Goal: Find specific page/section: Find specific page/section

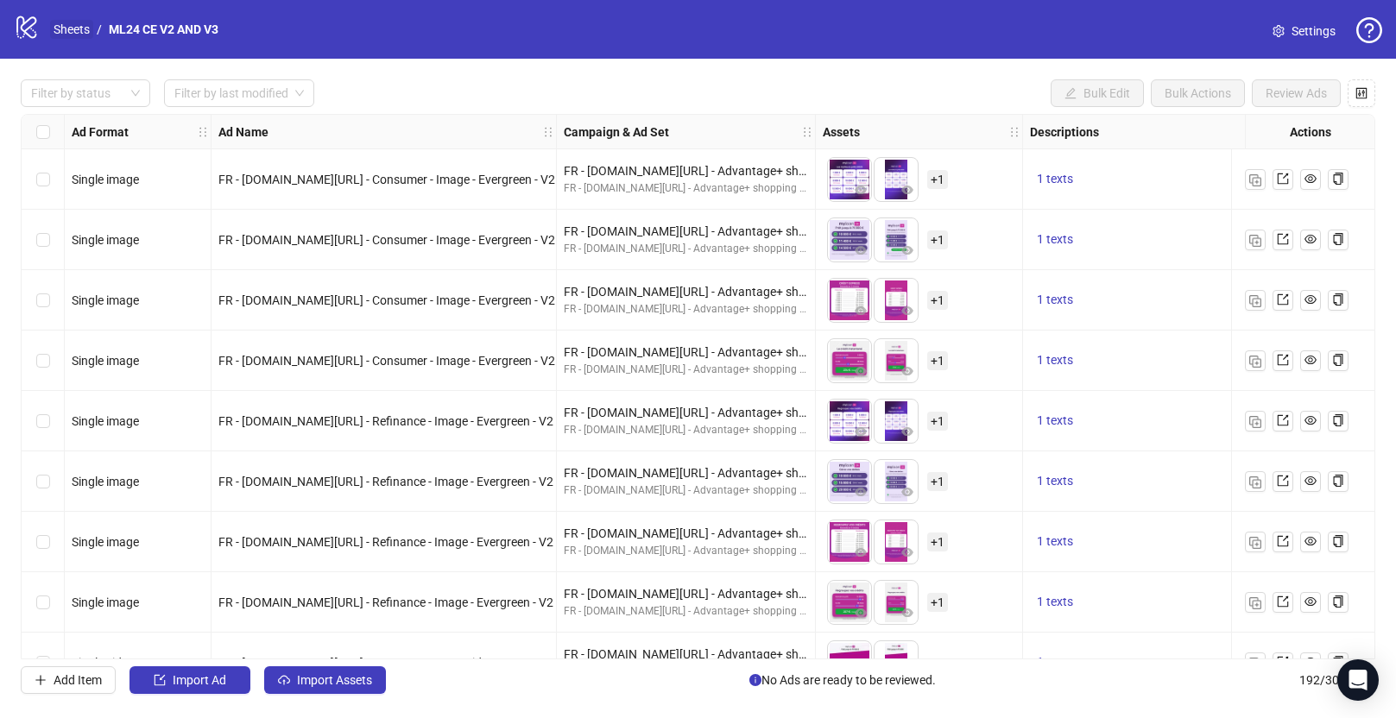
click at [72, 25] on link "Sheets" at bounding box center [71, 29] width 43 height 19
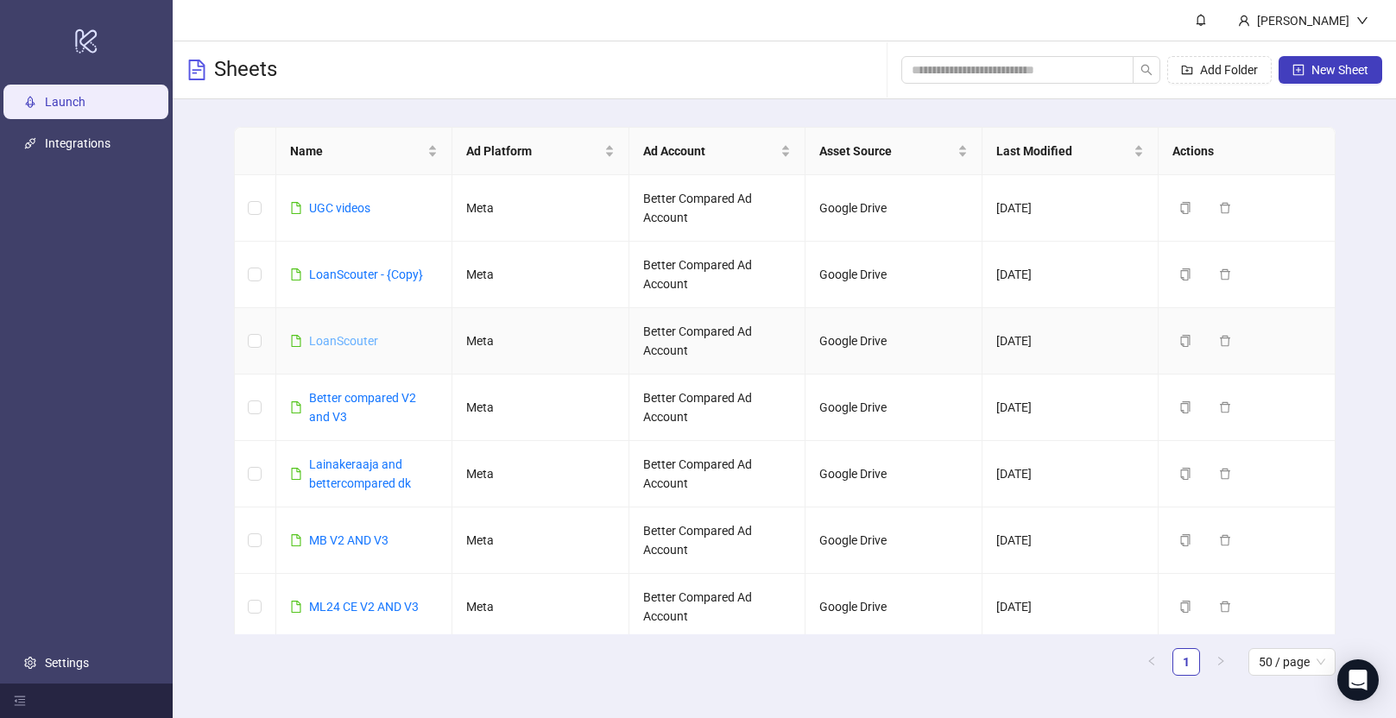
click at [341, 345] on link "LoanScouter" at bounding box center [343, 341] width 69 height 14
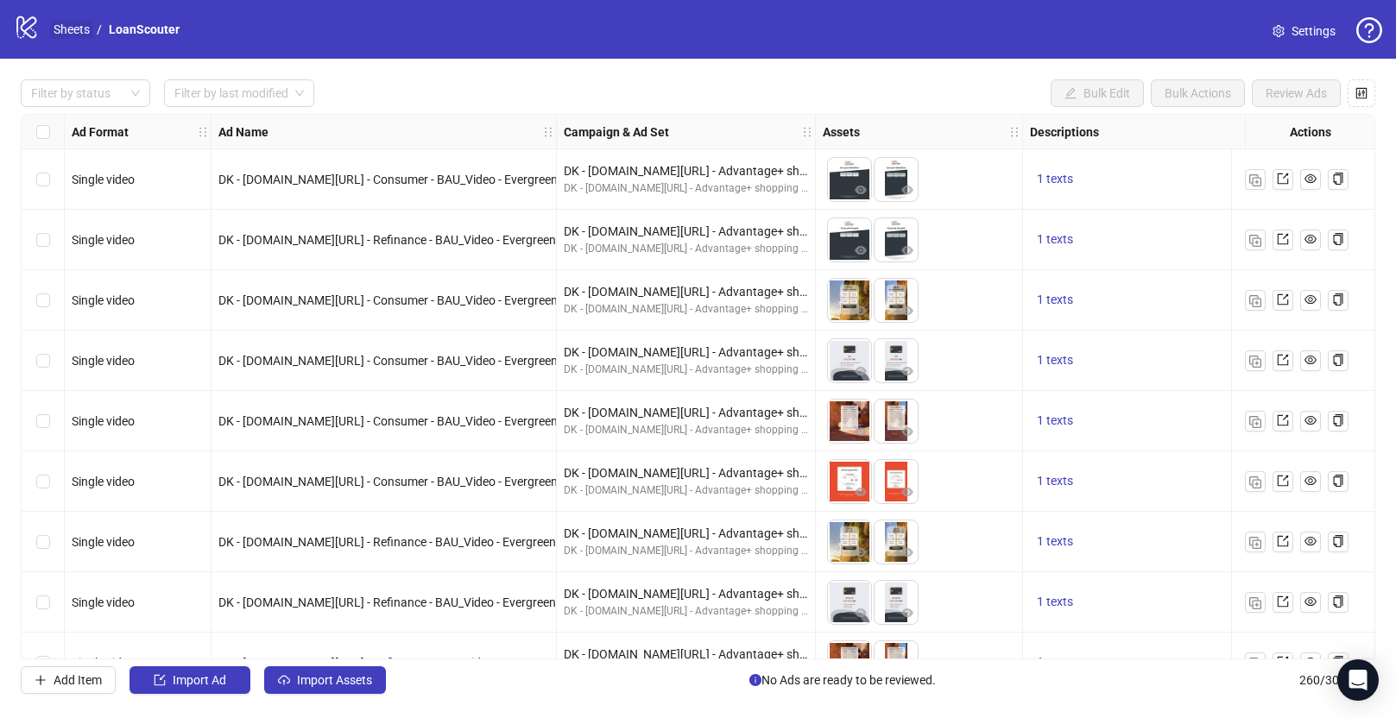
click at [79, 29] on link "Sheets" at bounding box center [71, 29] width 43 height 19
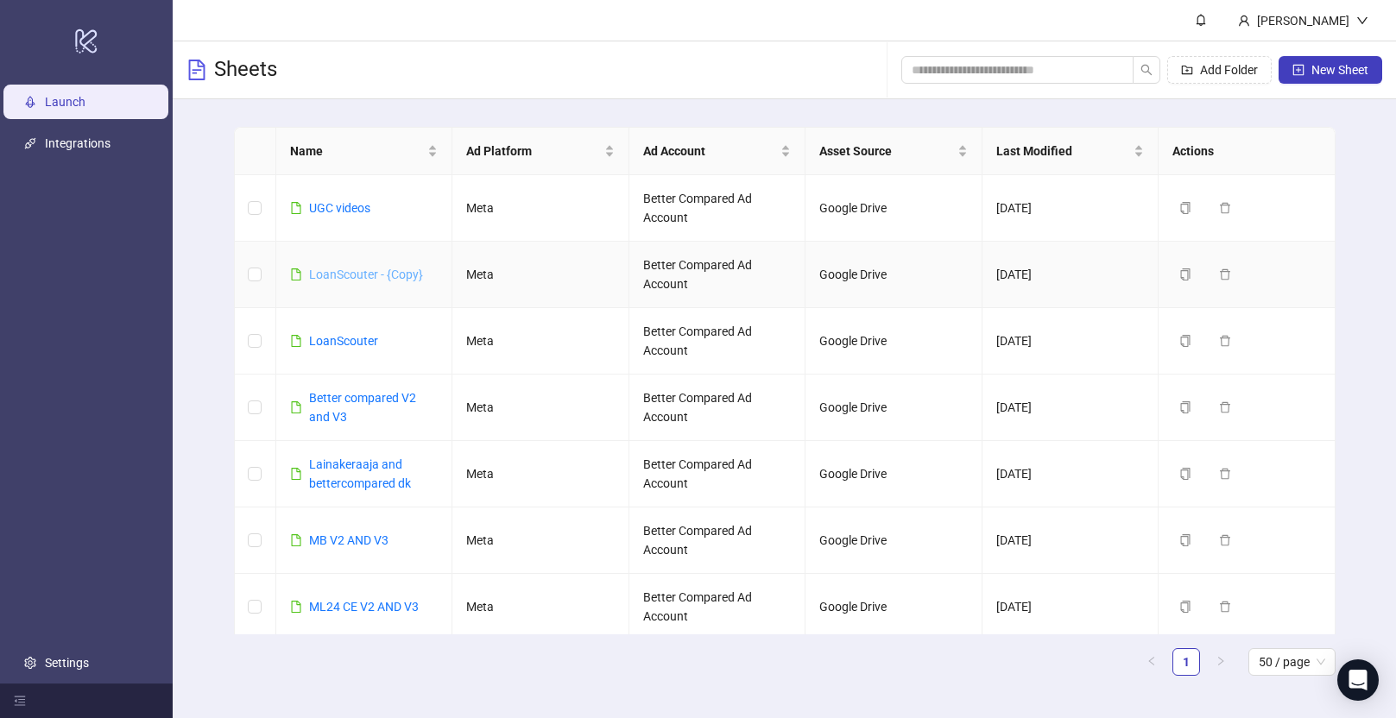
click at [356, 274] on link "LoanScouter - {Copy}" at bounding box center [366, 275] width 114 height 14
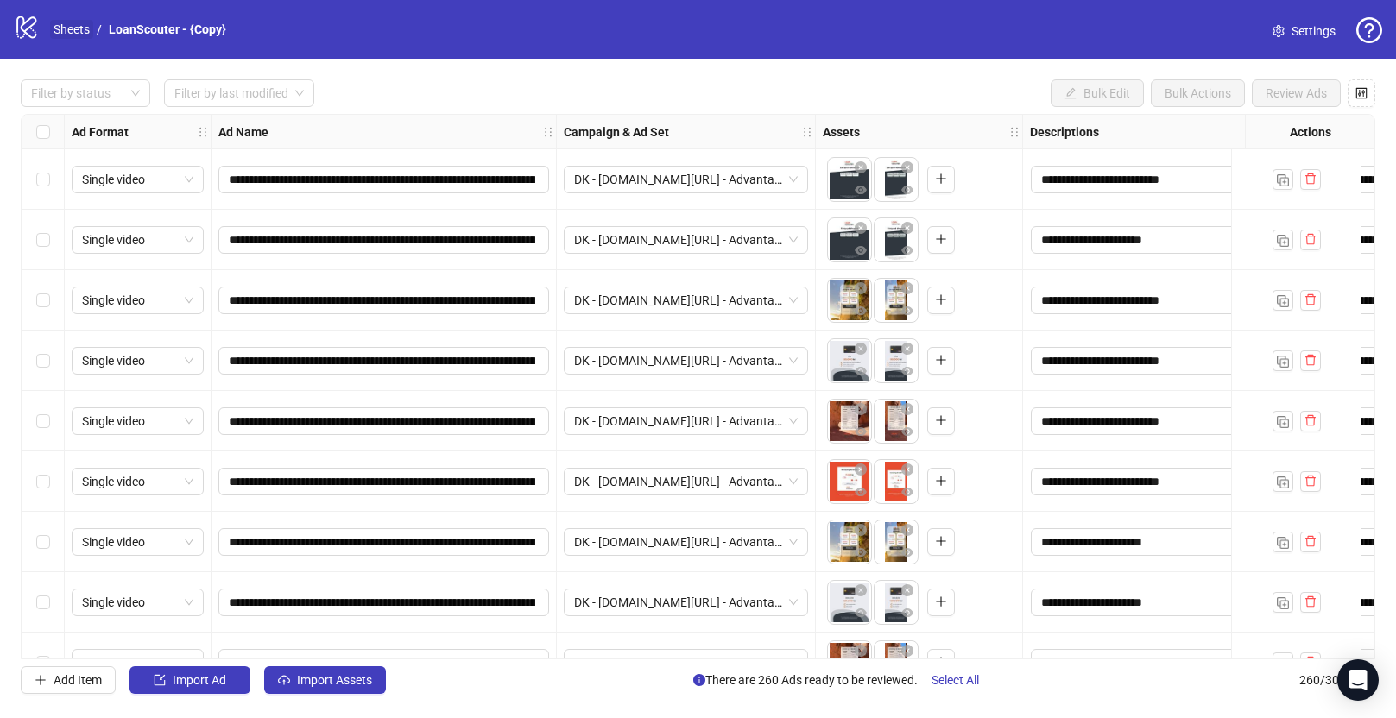
click at [66, 21] on link "Sheets" at bounding box center [71, 29] width 43 height 19
